Goal: Transaction & Acquisition: Purchase product/service

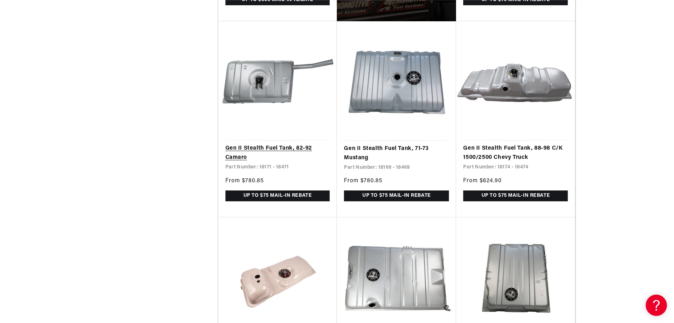
scroll to position [0, 449]
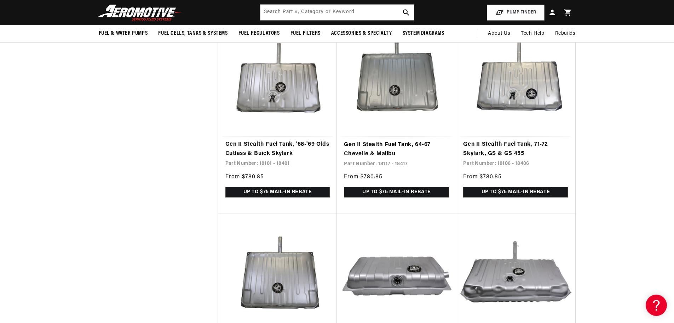
scroll to position [1664, 0]
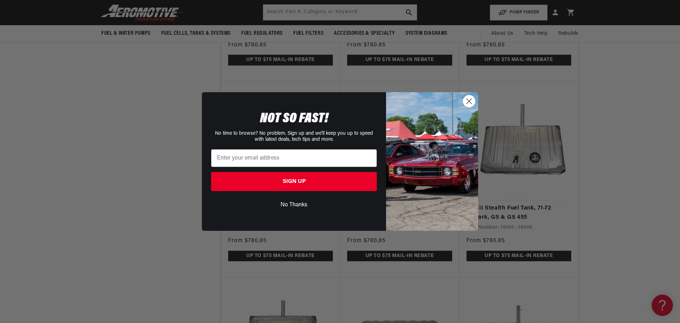
click at [467, 96] on circle "Close dialog" at bounding box center [469, 101] width 12 height 12
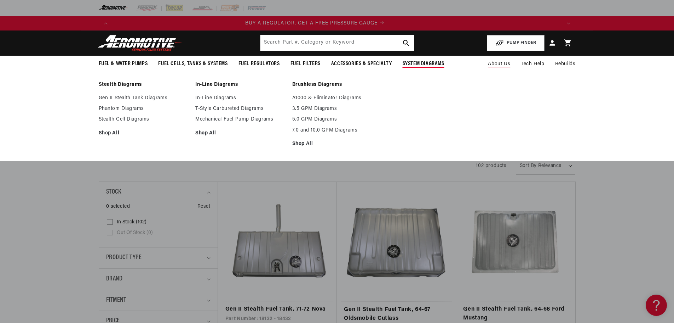
scroll to position [0, 0]
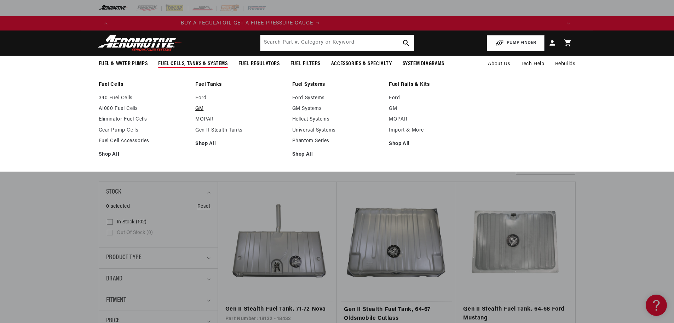
click at [199, 109] on link "GM" at bounding box center [240, 109] width 90 height 6
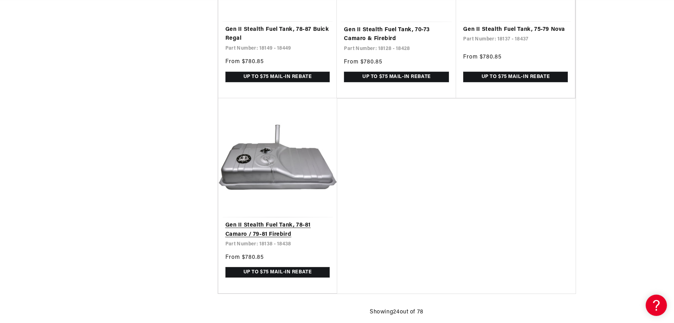
scroll to position [1759, 0]
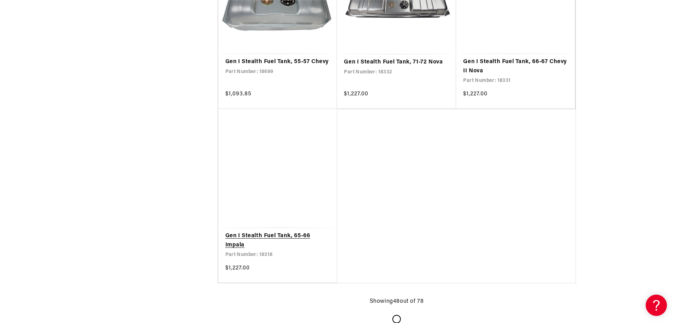
scroll to position [3269, 0]
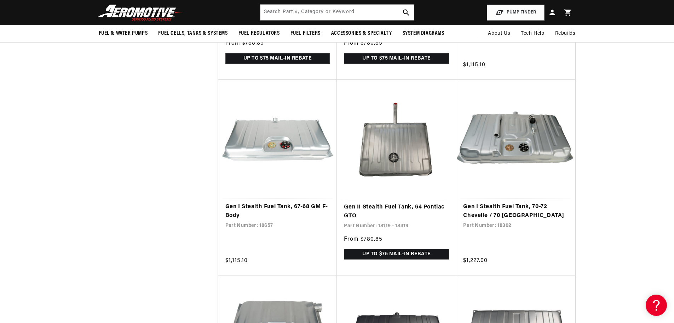
scroll to position [0, 1347]
